Goal: Information Seeking & Learning: Compare options

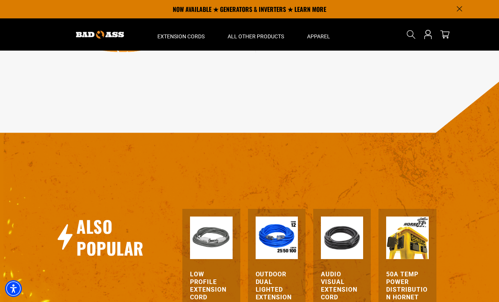
scroll to position [693, 0]
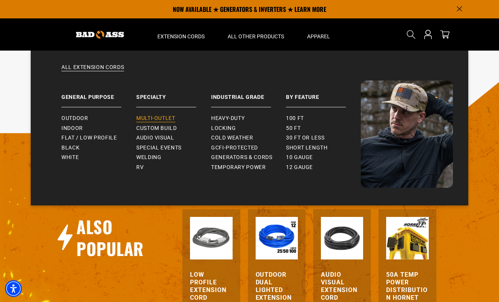
click at [156, 120] on span "Multi-Outlet" at bounding box center [155, 118] width 39 height 7
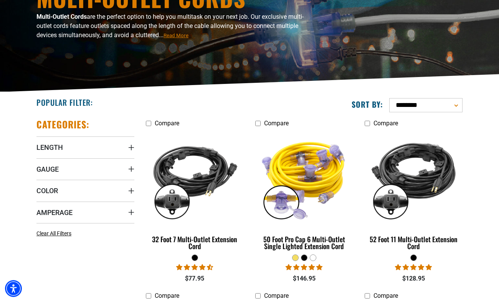
scroll to position [103, 0]
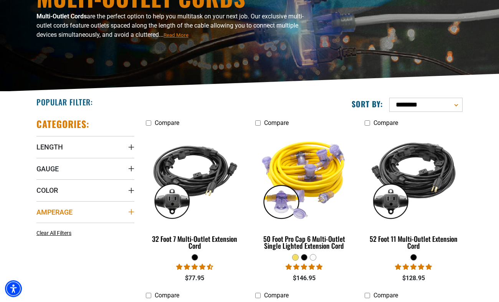
click at [131, 214] on icon "Amperage" at bounding box center [130, 211] width 5 height 5
click at [88, 226] on icon at bounding box center [89, 228] width 6 height 10
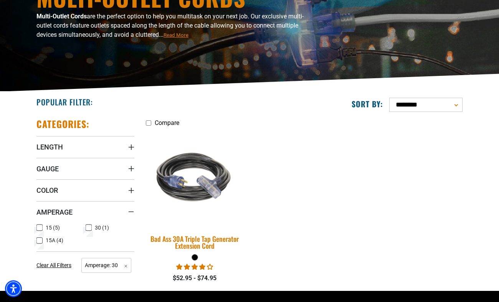
click at [191, 188] on img at bounding box center [194, 178] width 107 height 98
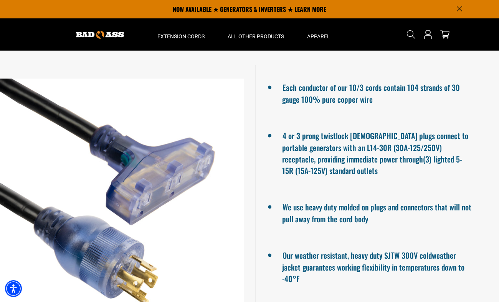
scroll to position [537, 0]
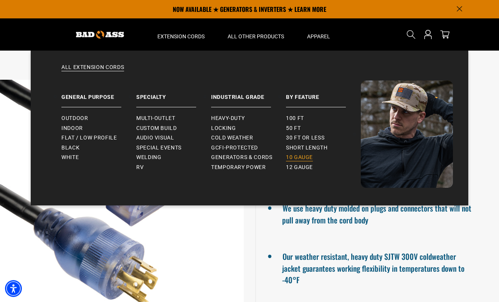
click at [300, 158] on span "10 gauge" at bounding box center [299, 157] width 27 height 7
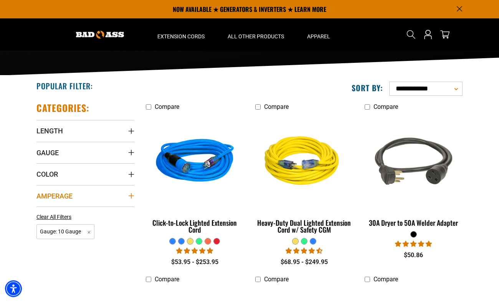
scroll to position [119, 0]
click at [130, 189] on summary "Amperage" at bounding box center [85, 195] width 98 height 21
click at [89, 210] on icon at bounding box center [89, 212] width 6 height 10
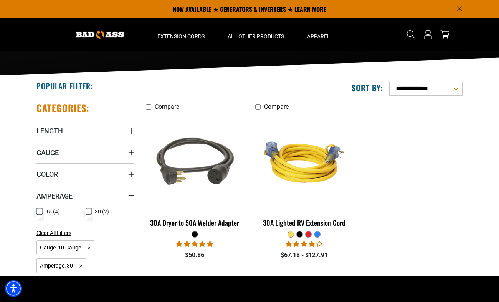
click at [40, 211] on icon at bounding box center [39, 212] width 6 height 10
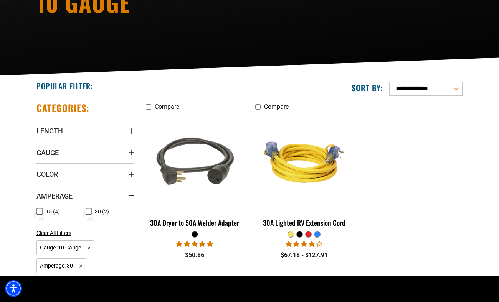
scroll to position [119, 0]
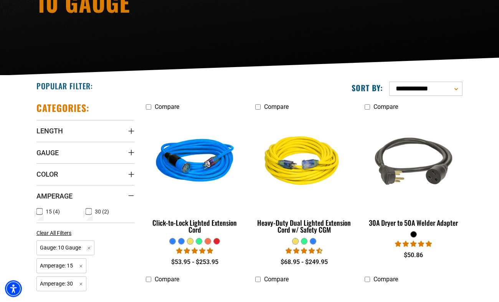
scroll to position [119, 0]
click at [88, 212] on icon at bounding box center [88, 212] width 3 height 2
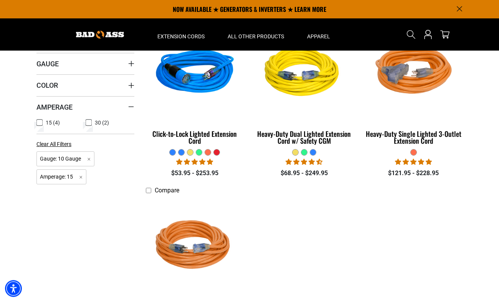
scroll to position [164, 0]
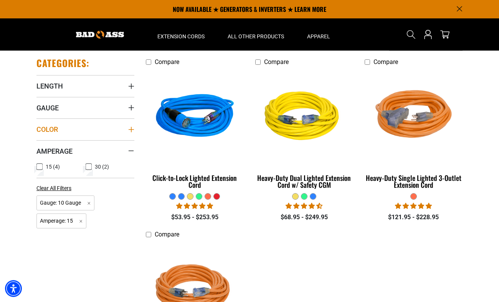
click at [132, 128] on icon "Color" at bounding box center [131, 130] width 6 height 6
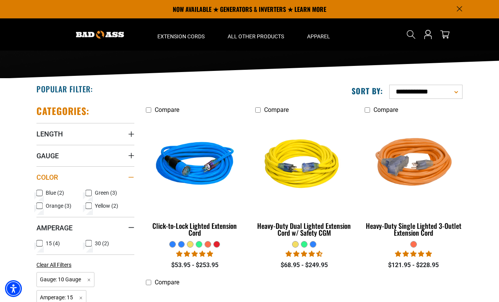
scroll to position [85, 0]
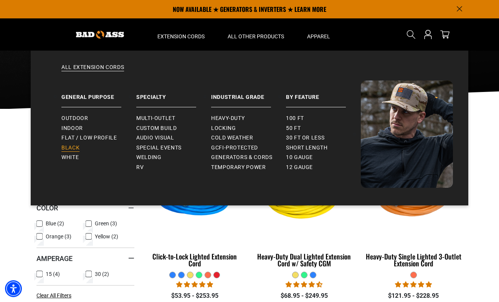
click at [77, 148] on span "Black" at bounding box center [70, 148] width 18 height 7
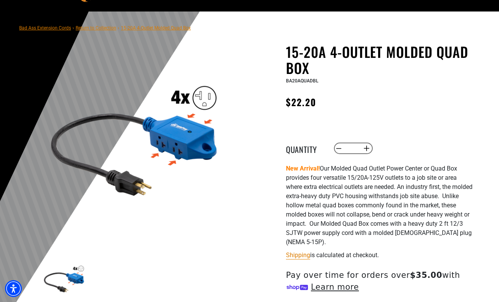
scroll to position [39, 0]
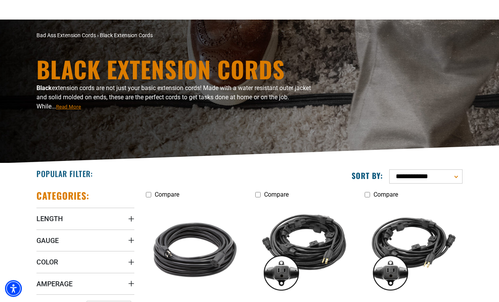
scroll to position [65, 0]
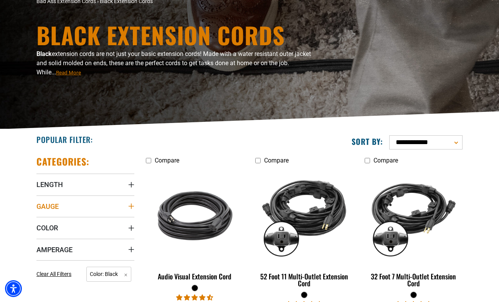
click at [129, 209] on icon "Gauge" at bounding box center [131, 206] width 6 height 6
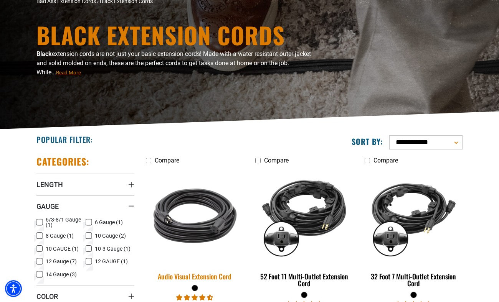
click at [172, 173] on img at bounding box center [194, 216] width 107 height 98
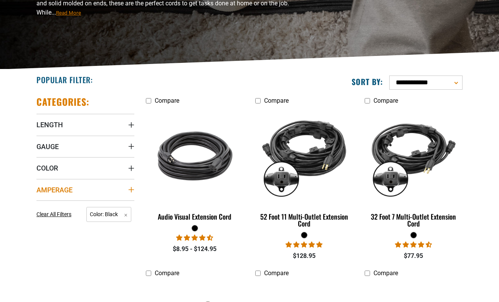
scroll to position [209, 0]
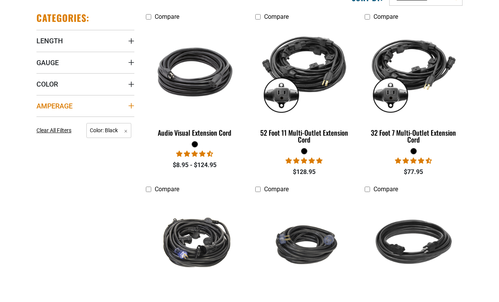
click at [128, 105] on summary "Amperage" at bounding box center [85, 105] width 98 height 21
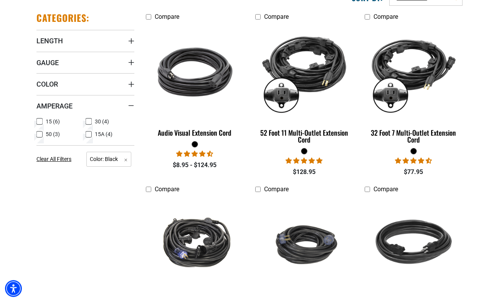
click at [39, 120] on icon at bounding box center [39, 122] width 6 height 10
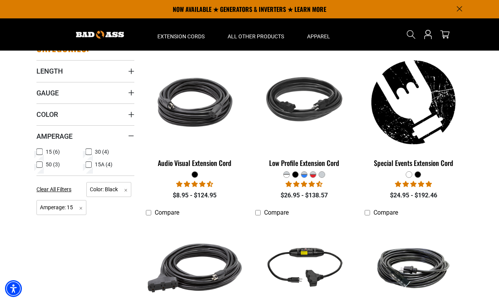
scroll to position [178, 0]
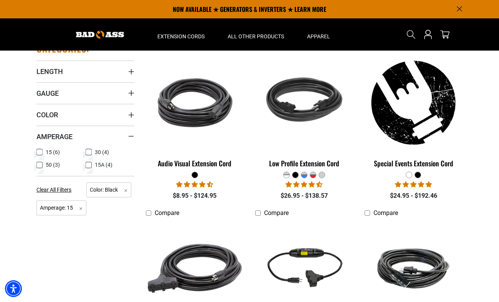
click at [174, 262] on img at bounding box center [194, 269] width 107 height 98
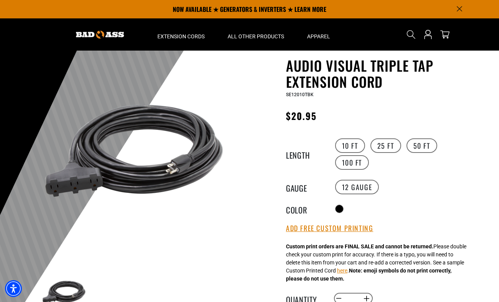
scroll to position [25, 0]
